Goal: Information Seeking & Learning: Learn about a topic

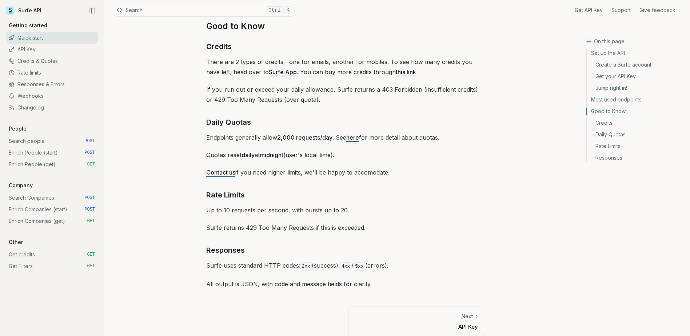
scroll to position [1038, 0]
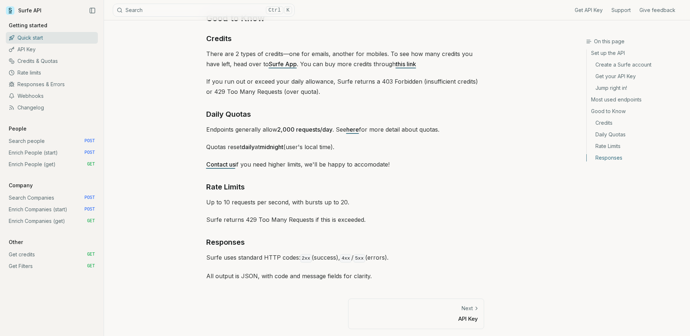
click at [465, 309] on p "Next" at bounding box center [467, 308] width 11 height 7
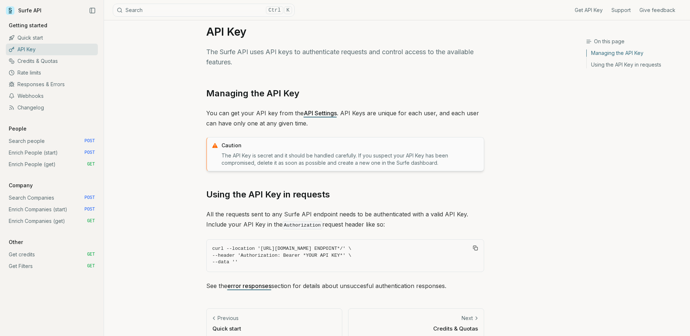
scroll to position [24, 0]
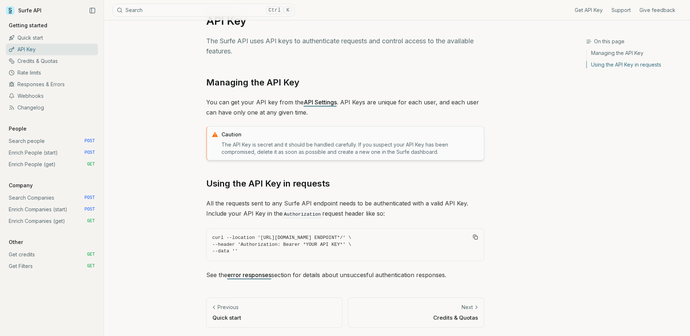
click at [466, 312] on link "Next Credits & Quotas" at bounding box center [416, 313] width 136 height 30
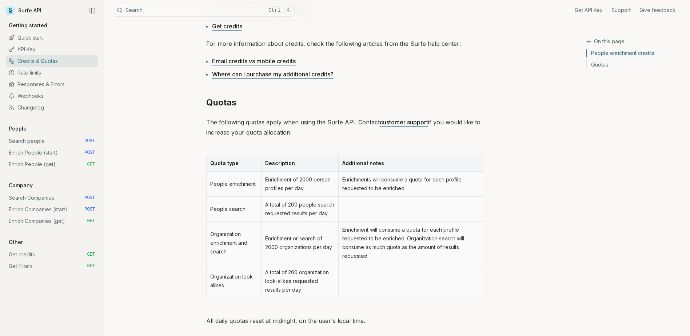
scroll to position [255, 0]
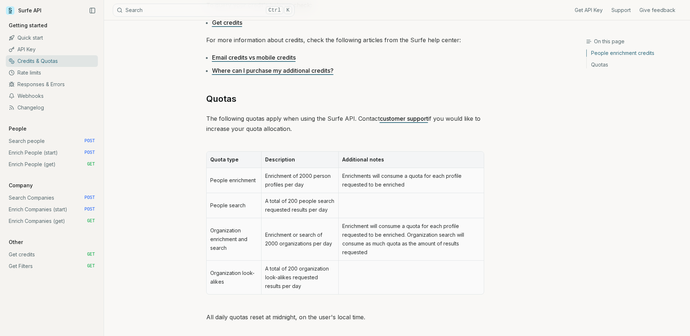
click at [62, 72] on link "Rate limits" at bounding box center [52, 73] width 92 height 12
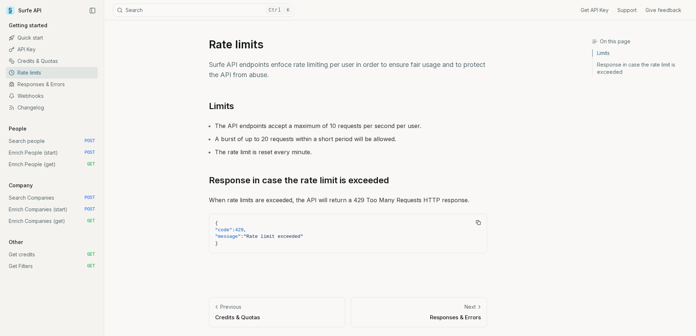
click at [66, 86] on link "Responses & Errors" at bounding box center [52, 85] width 92 height 12
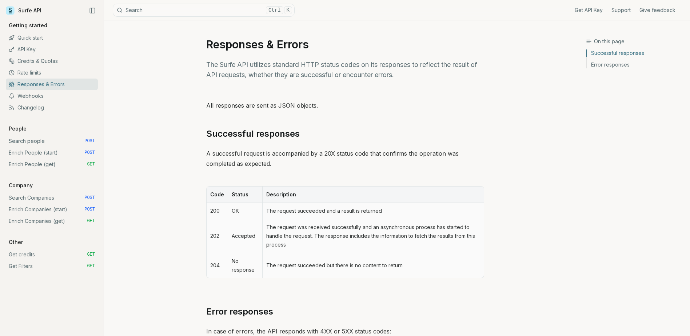
click at [76, 94] on link "Webhooks" at bounding box center [52, 96] width 92 height 12
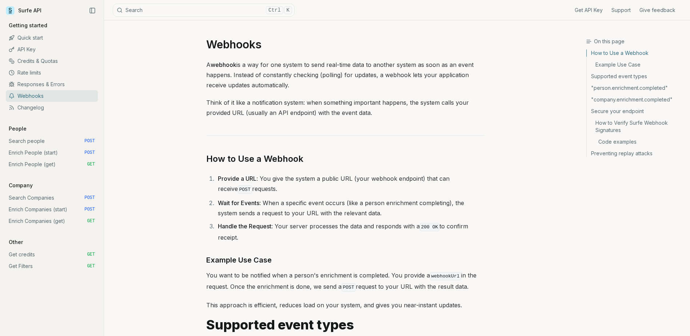
click at [78, 106] on link "Changelog" at bounding box center [52, 108] width 92 height 12
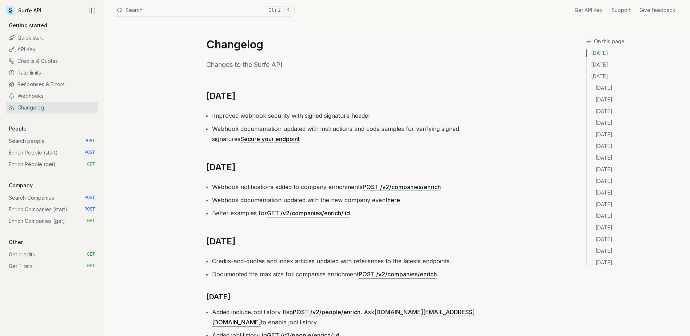
click at [91, 141] on span "POST" at bounding box center [89, 141] width 11 height 6
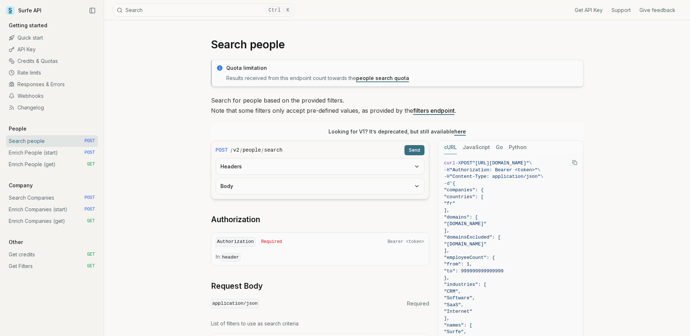
click at [85, 154] on span "POST" at bounding box center [89, 153] width 11 height 6
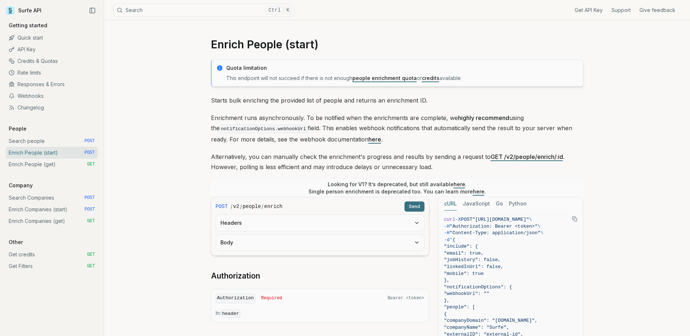
click at [82, 164] on link "Enrich People (get) GET" at bounding box center [52, 165] width 92 height 12
